Goal: Use online tool/utility: Use online tool/utility

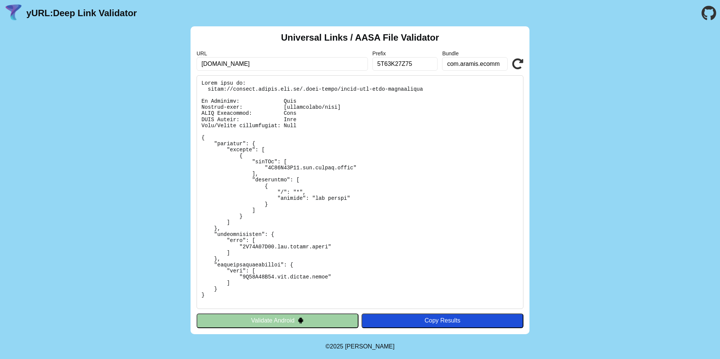
scroll to position [175, 0]
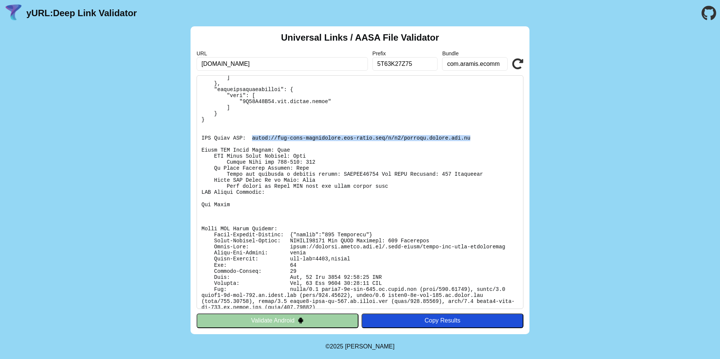
click at [515, 63] on icon at bounding box center [517, 63] width 11 height 11
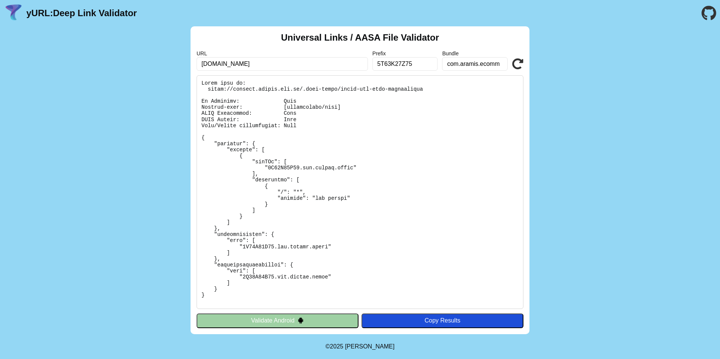
scroll to position [182, 0]
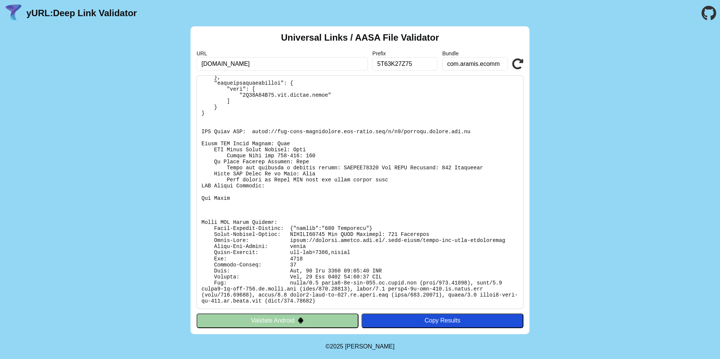
click at [520, 63] on icon at bounding box center [517, 63] width 11 height 11
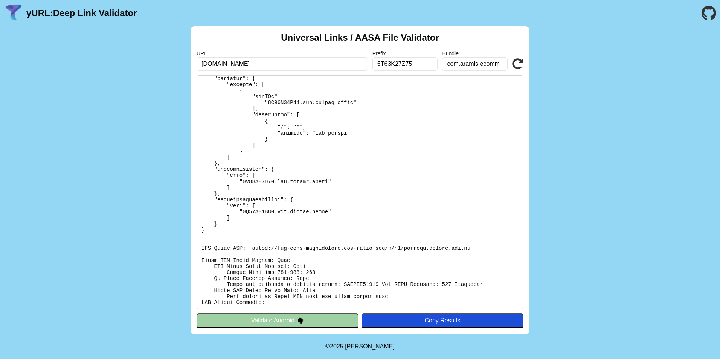
scroll to position [176, 0]
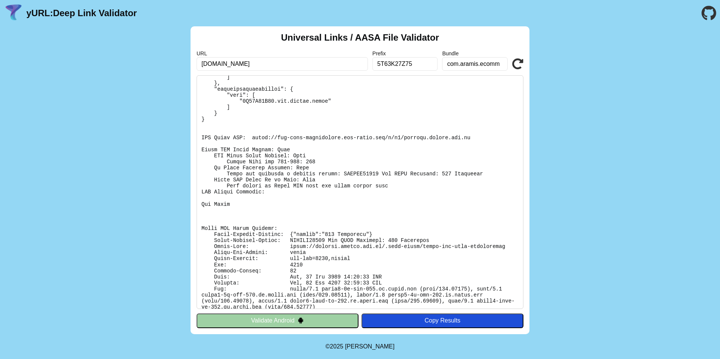
click at [518, 64] on icon at bounding box center [517, 63] width 11 height 11
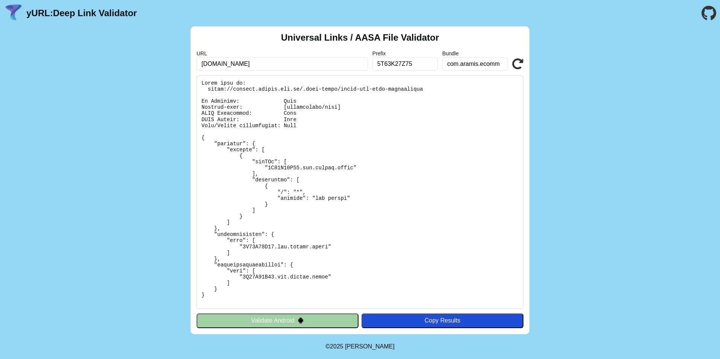
scroll to position [176, 0]
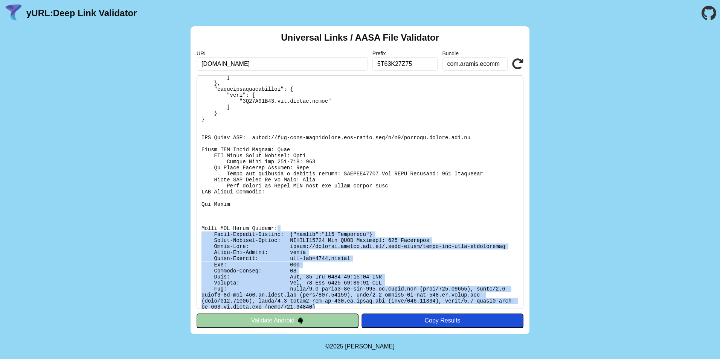
drag, startPoint x: 515, startPoint y: 299, endPoint x: 377, endPoint y: 229, distance: 154.5
click at [377, 229] on pre at bounding box center [359, 192] width 327 height 234
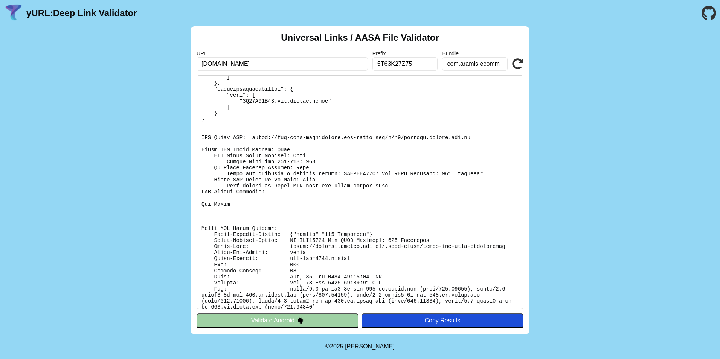
click at [448, 183] on pre at bounding box center [359, 192] width 327 height 234
drag, startPoint x: 451, startPoint y: 135, endPoint x: 248, endPoint y: 139, distance: 202.9
click at [248, 139] on pre at bounding box center [359, 192] width 327 height 234
copy pre "https://app-site-association.cdn-apple.com/a/v1/applink.aramis.com.br"
